Goal: Find specific page/section: Find specific page/section

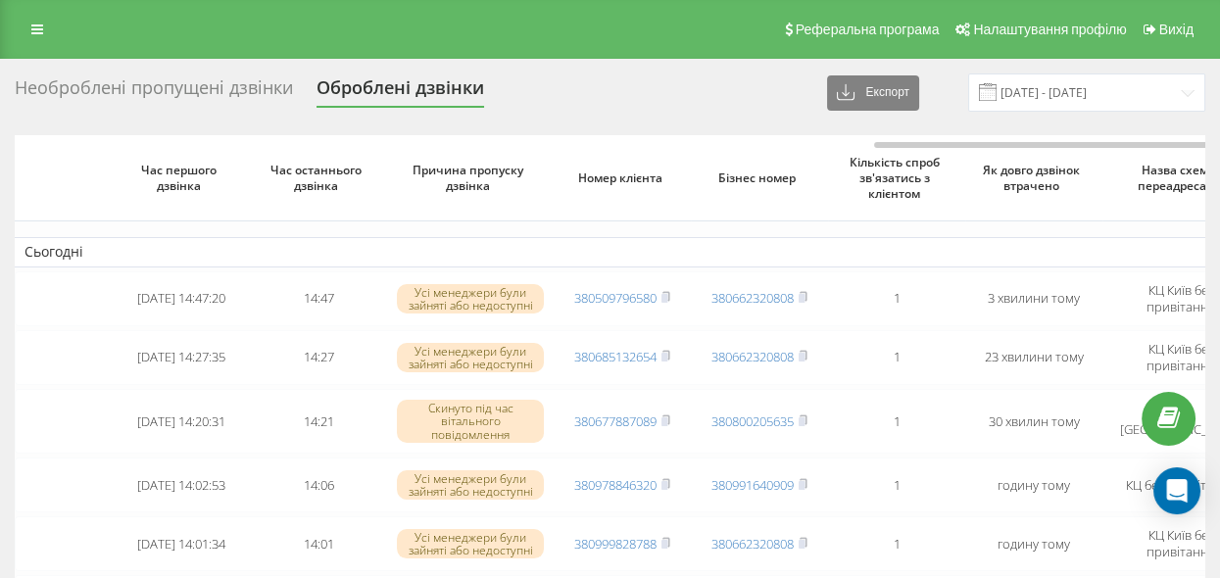
scroll to position [0, 504]
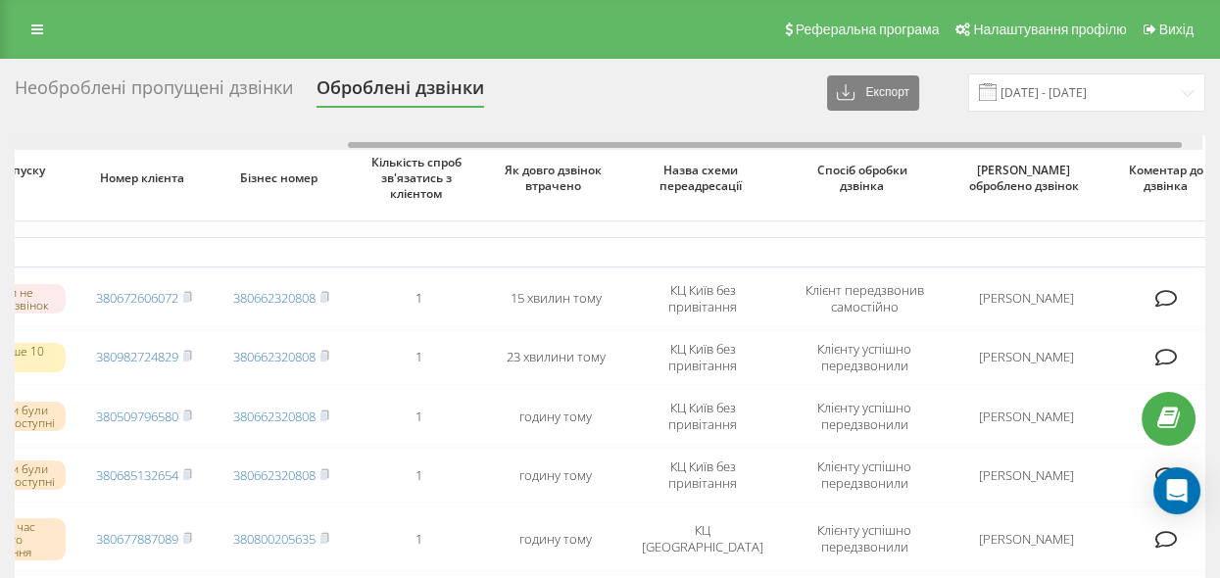
scroll to position [0, 504]
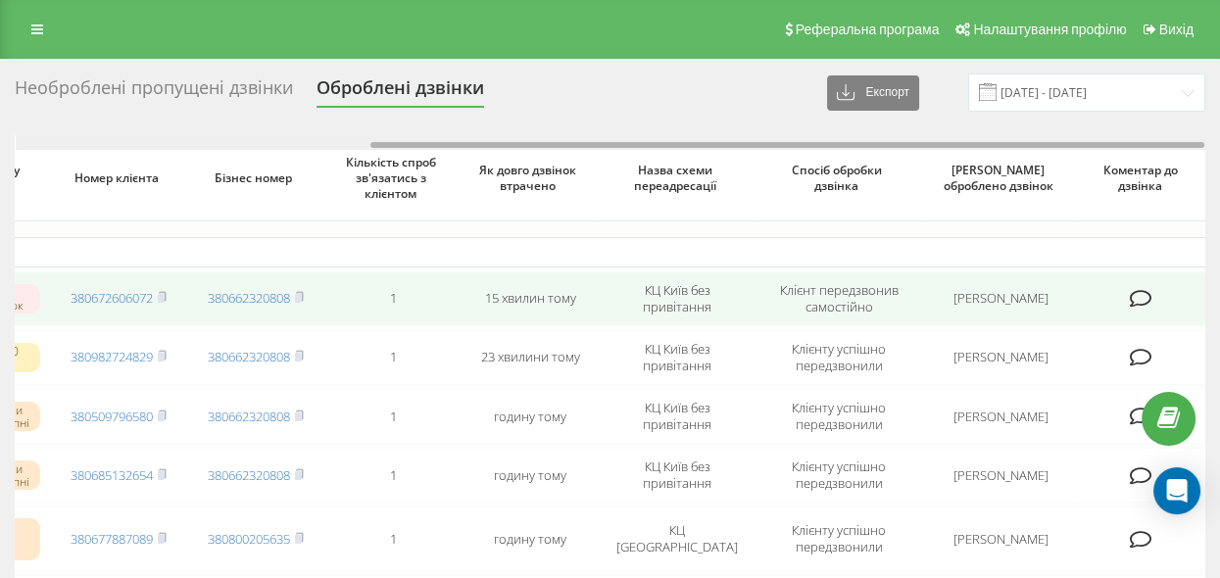
drag, startPoint x: 365, startPoint y: 143, endPoint x: 857, endPoint y: 289, distance: 513.2
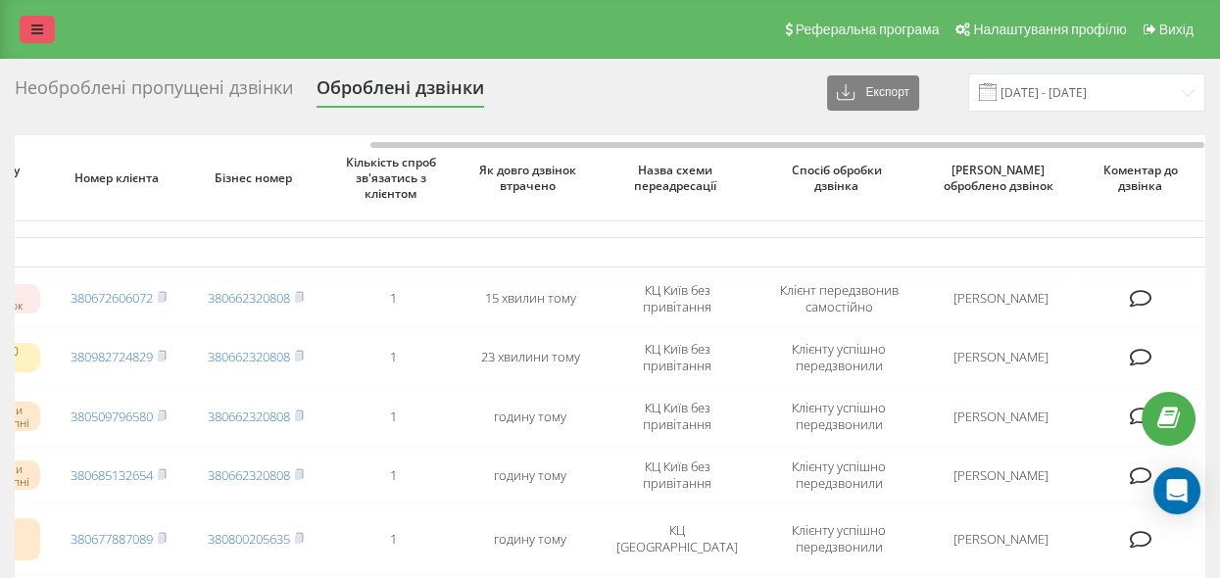
click at [28, 30] on link at bounding box center [37, 29] width 35 height 27
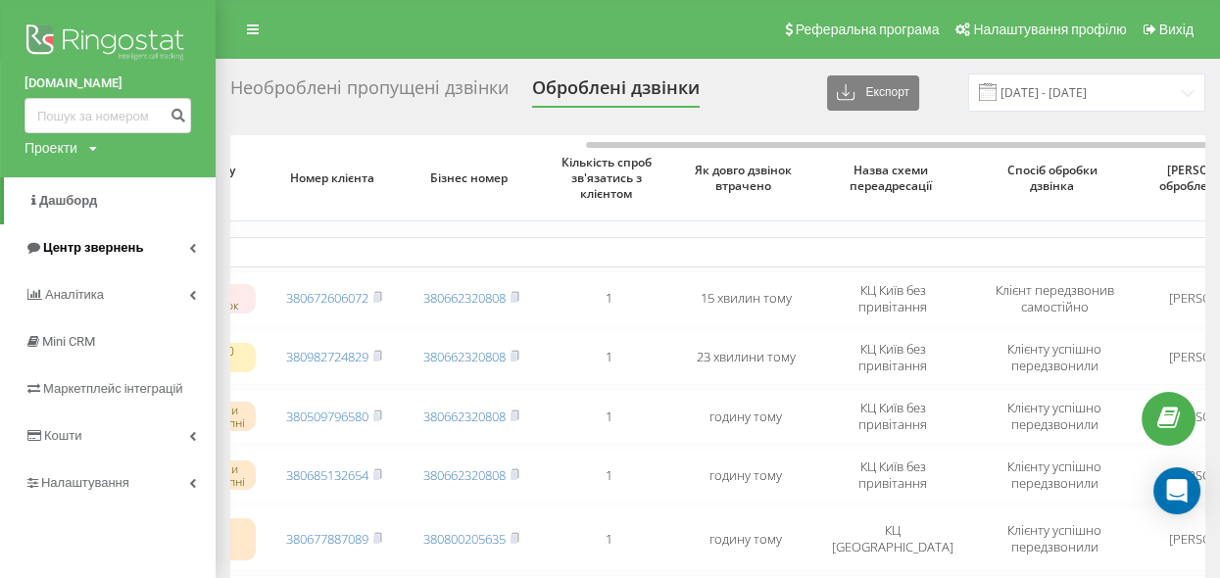
click at [117, 249] on span "Центр звернень" at bounding box center [93, 247] width 100 height 15
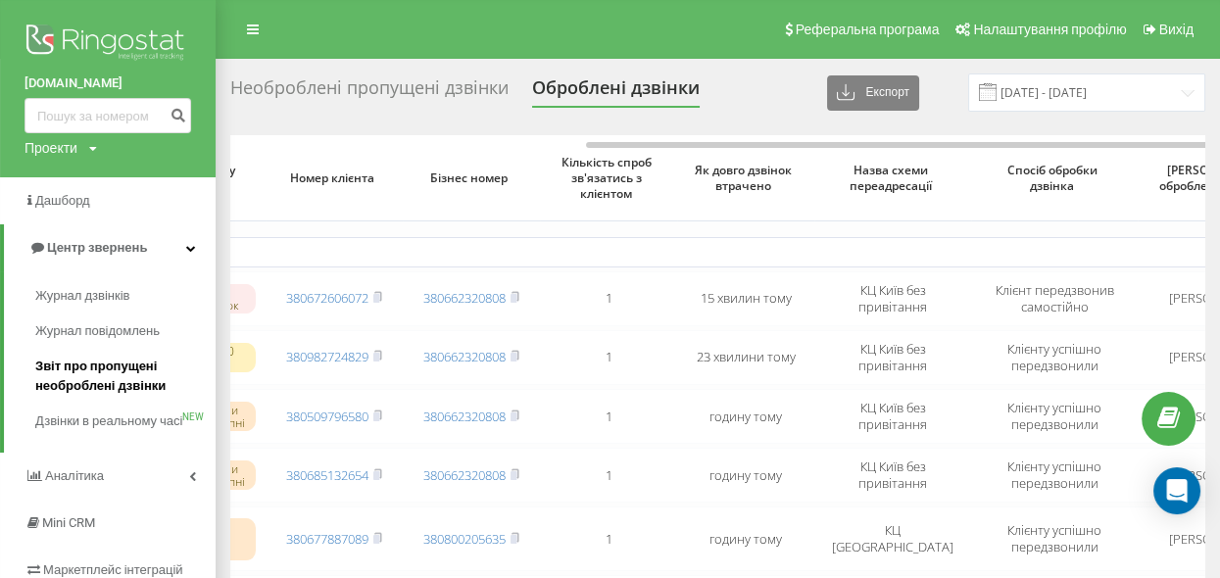
click at [104, 377] on span "Звіт про пропущені необроблені дзвінки" at bounding box center [120, 376] width 171 height 39
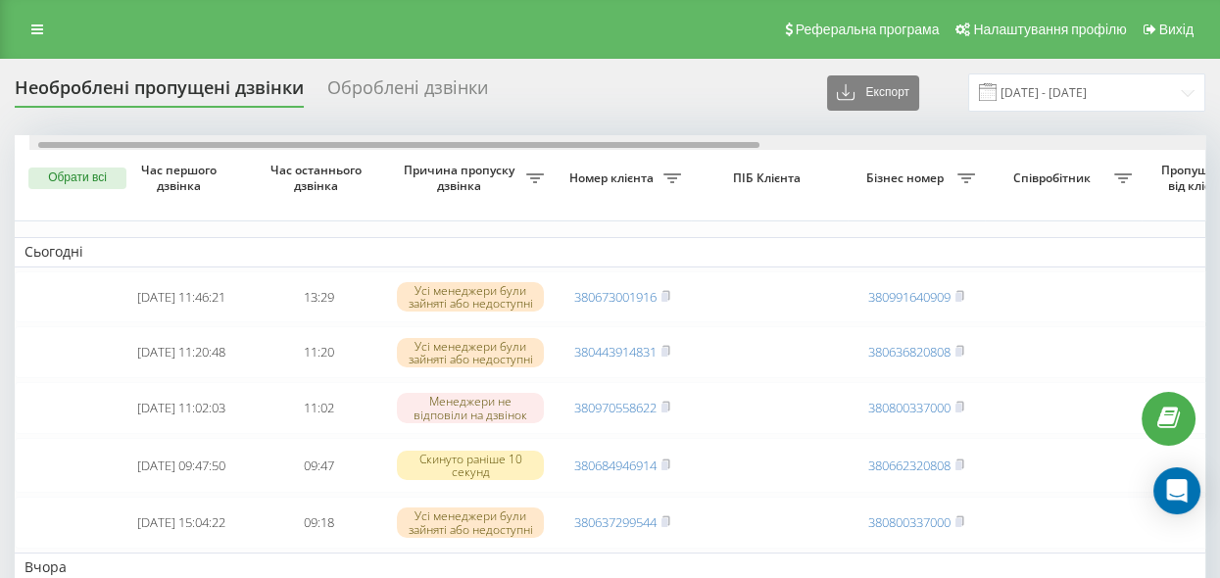
scroll to position [0, 149]
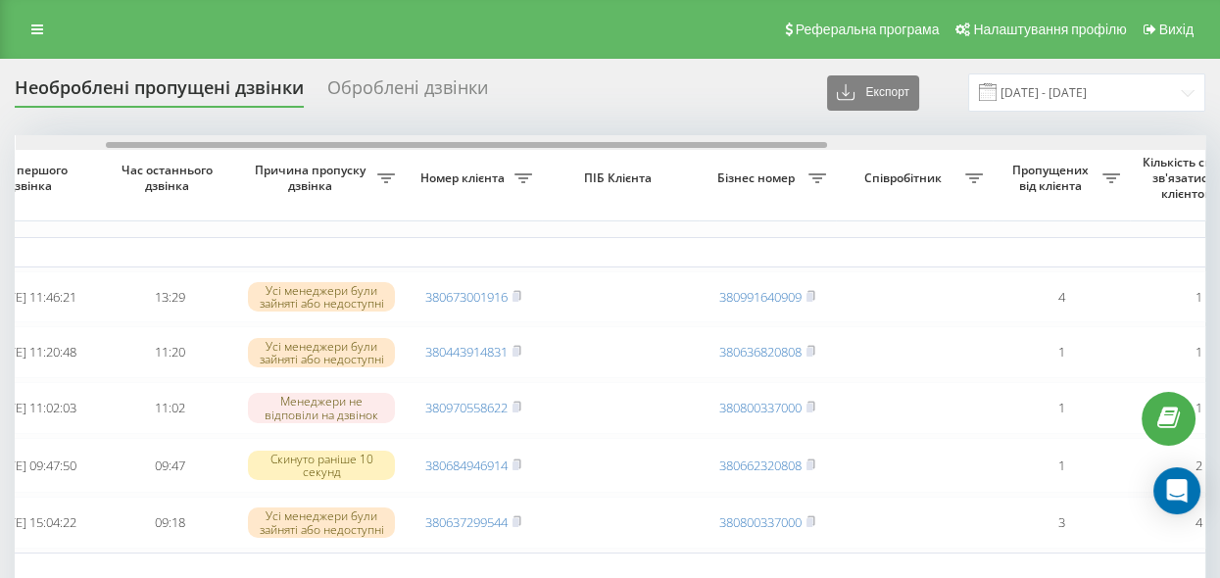
drag, startPoint x: 255, startPoint y: 142, endPoint x: 346, endPoint y: 150, distance: 91.5
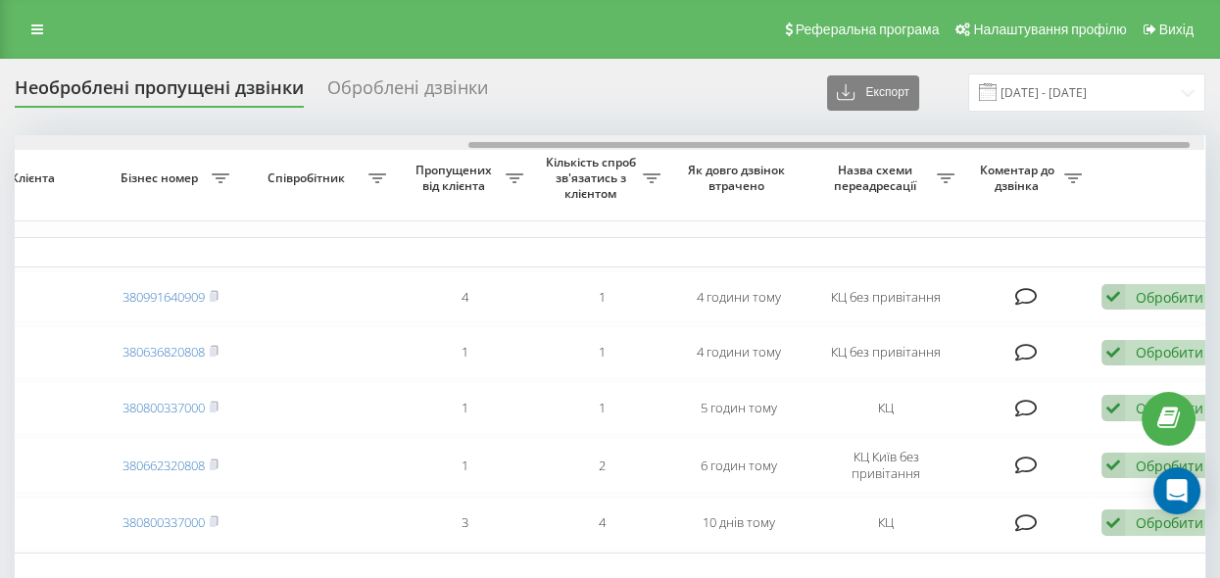
scroll to position [0, 768]
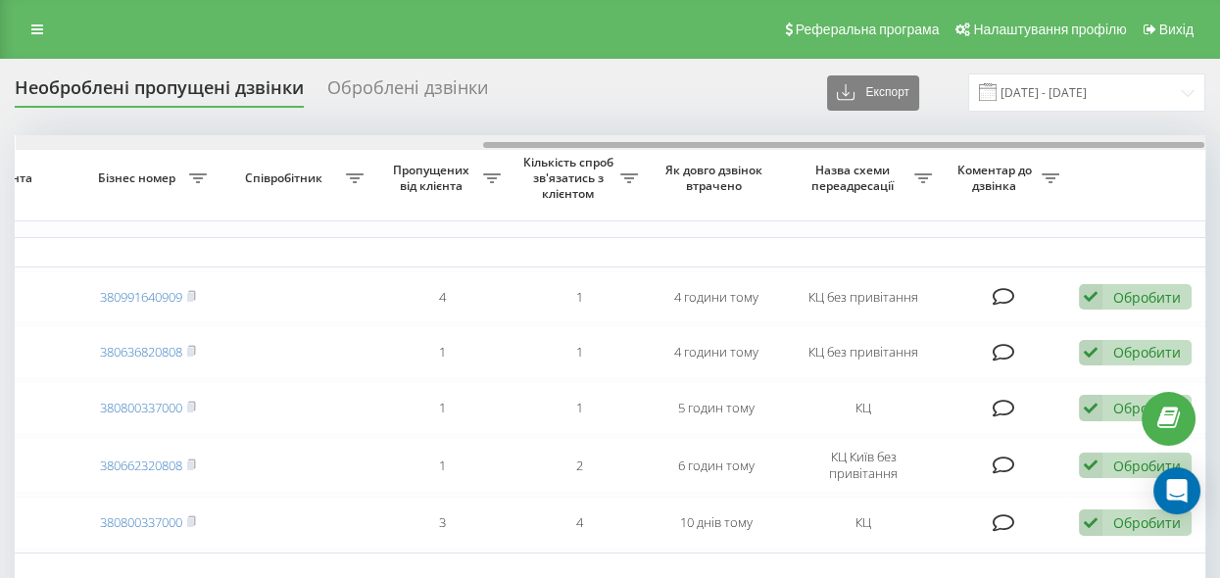
drag, startPoint x: 201, startPoint y: 140, endPoint x: 674, endPoint y: 252, distance: 486.4
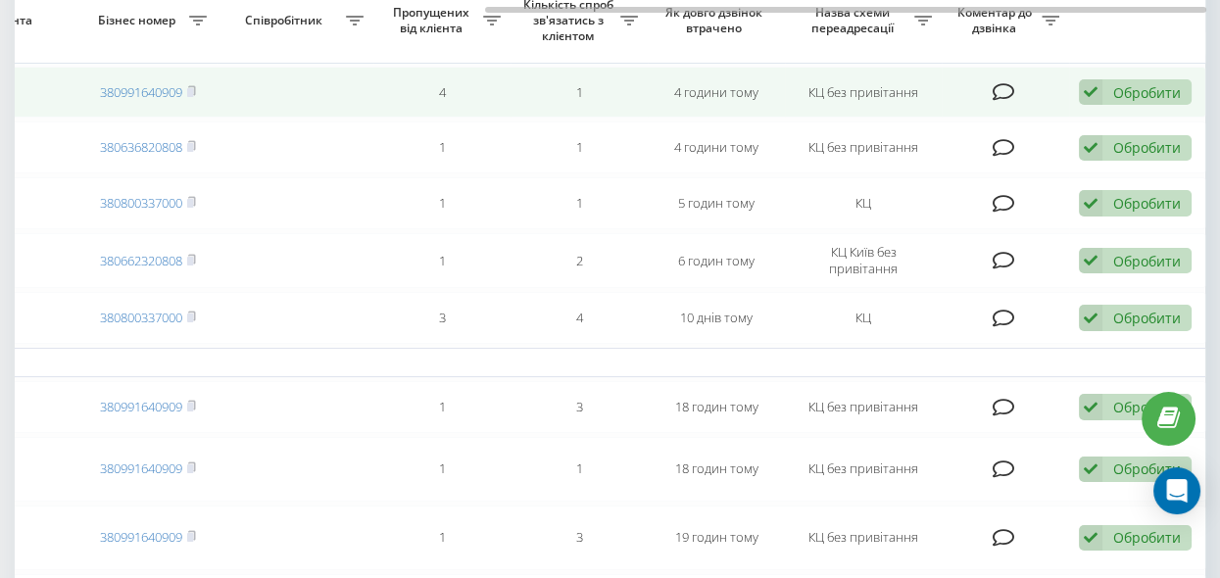
scroll to position [178, 0]
